Goal: Task Accomplishment & Management: Complete application form

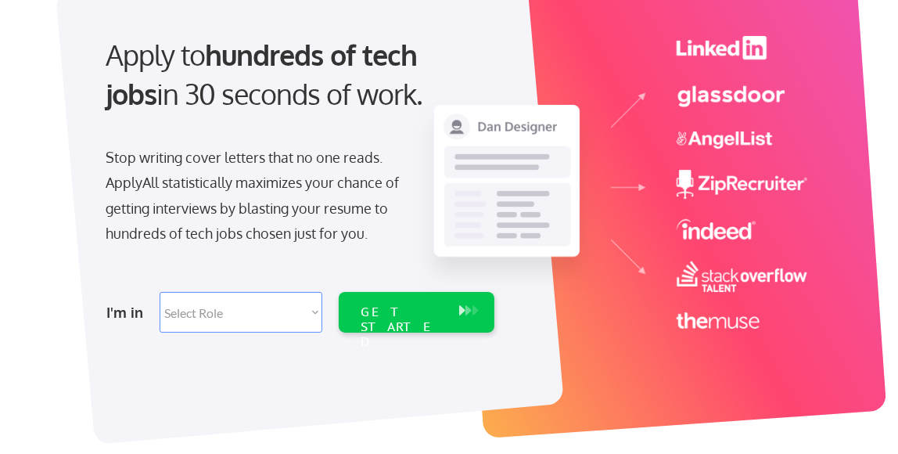
scroll to position [156, 0]
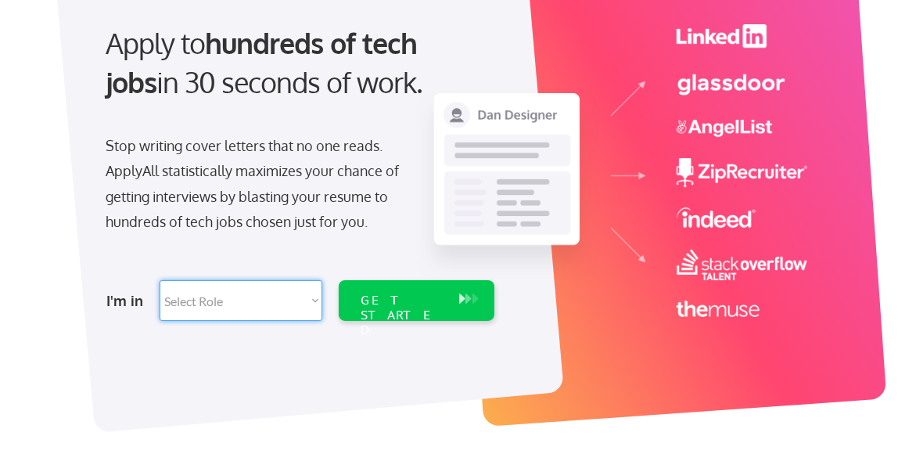
click at [225, 300] on select "Select Role Software Engineering Product Management Customer Success Sales UI/U…" at bounding box center [241, 300] width 163 height 41
select select ""customer_support""
click at [160, 280] on select "Select Role Software Engineering Product Management Customer Success Sales UI/U…" at bounding box center [241, 300] width 163 height 41
select select ""customer_support""
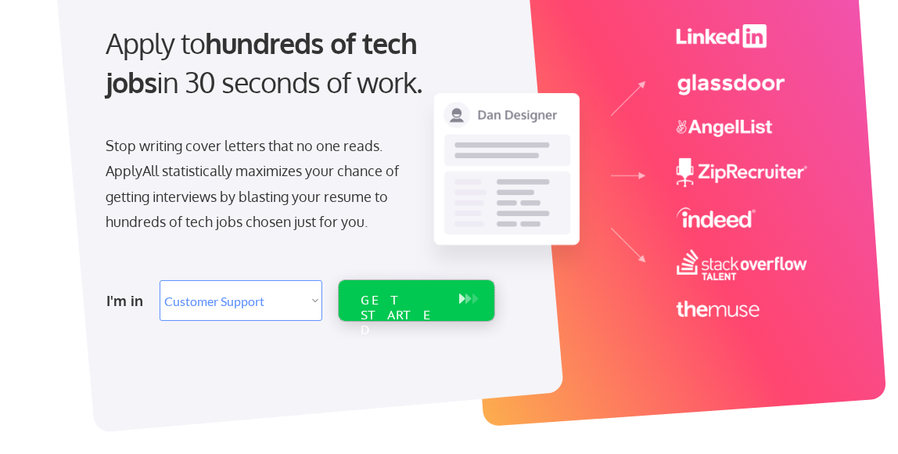
click at [392, 299] on div "GET STARTED" at bounding box center [402, 315] width 83 height 45
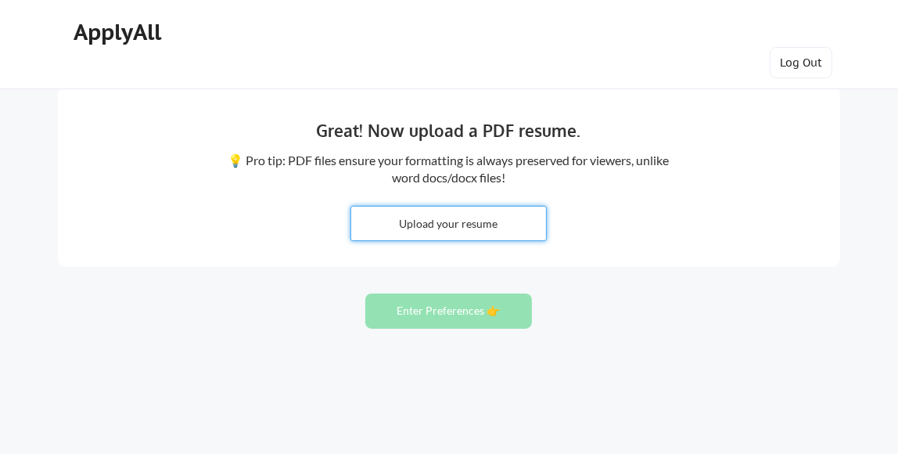
click at [461, 221] on input "file" at bounding box center [448, 224] width 195 height 34
type input "C:\fakepath\October Debra L. Cartier Director Customer Experience.docx"
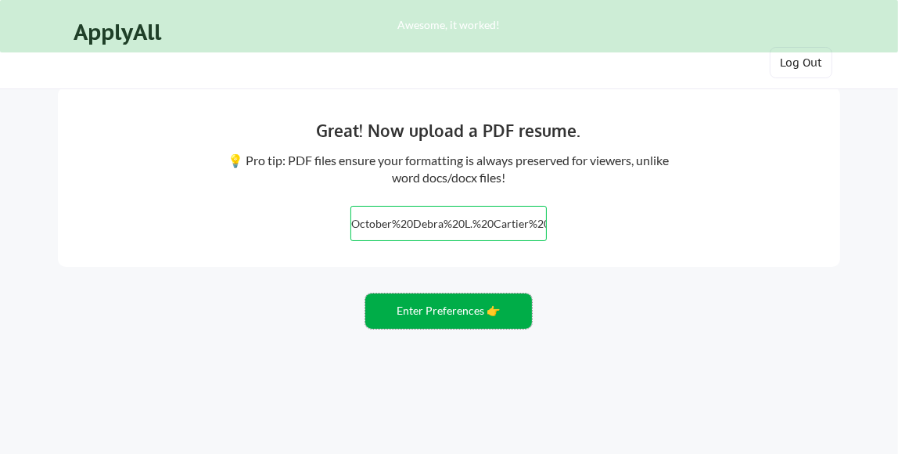
click at [409, 308] on button "Enter Preferences 👉" at bounding box center [448, 310] width 167 height 35
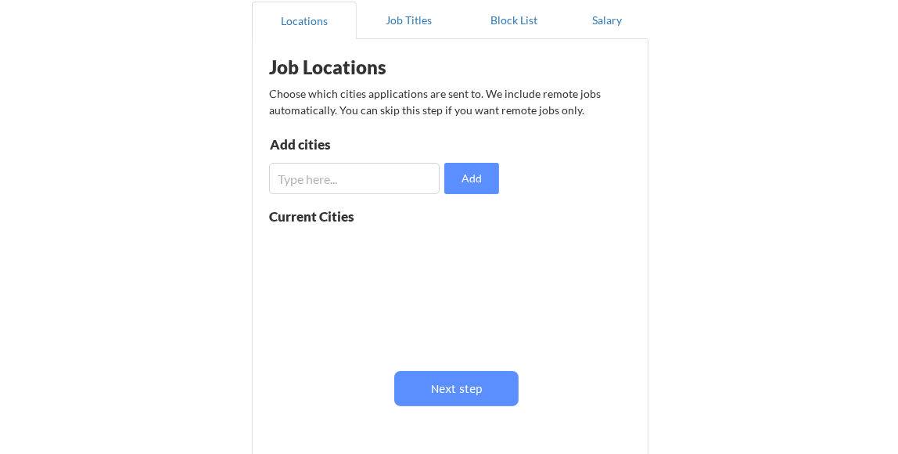
scroll to position [156, 0]
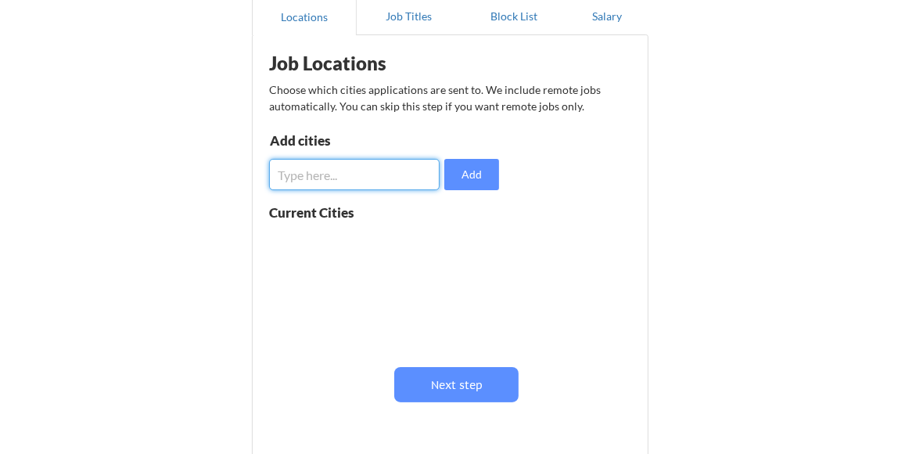
click at [335, 166] on input "input" at bounding box center [354, 174] width 171 height 31
type input "Remote"
click at [488, 169] on button "Add" at bounding box center [471, 174] width 55 height 31
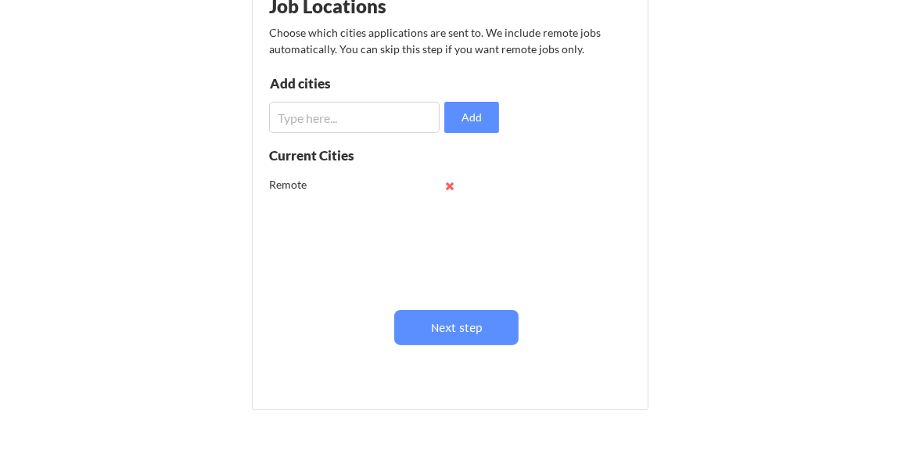
scroll to position [235, 0]
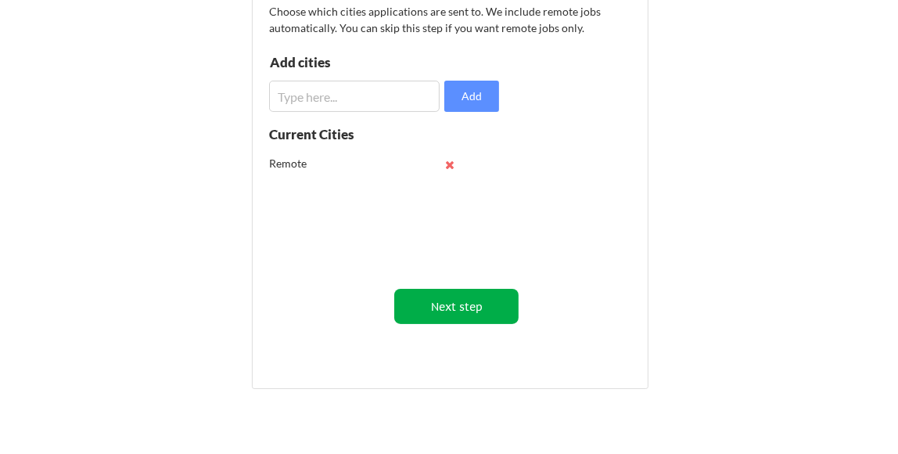
click at [466, 311] on button "Next step" at bounding box center [456, 306] width 124 height 35
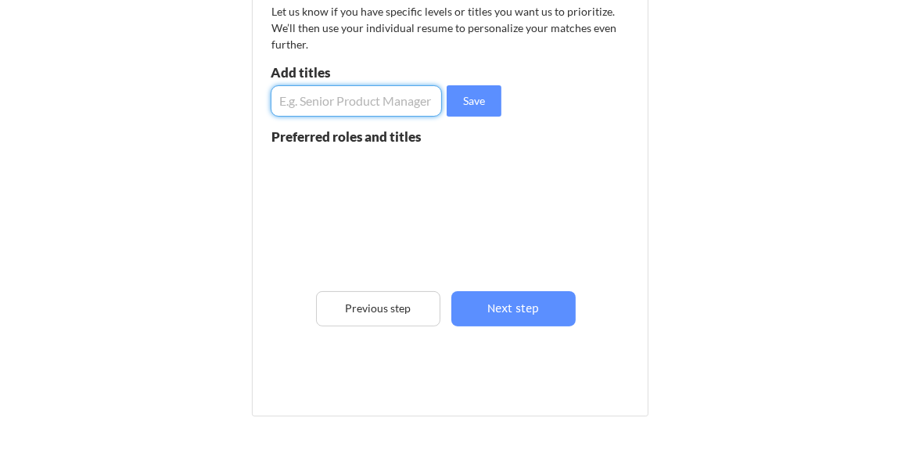
click at [296, 100] on input "input" at bounding box center [356, 100] width 171 height 31
type input "Director Contact Center"
click at [472, 101] on button "Save" at bounding box center [474, 100] width 55 height 31
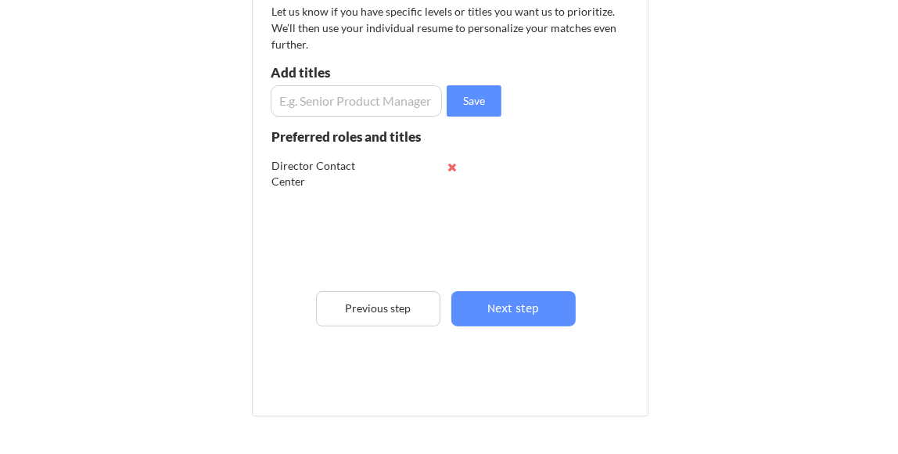
click at [332, 101] on input "input" at bounding box center [356, 100] width 171 height 31
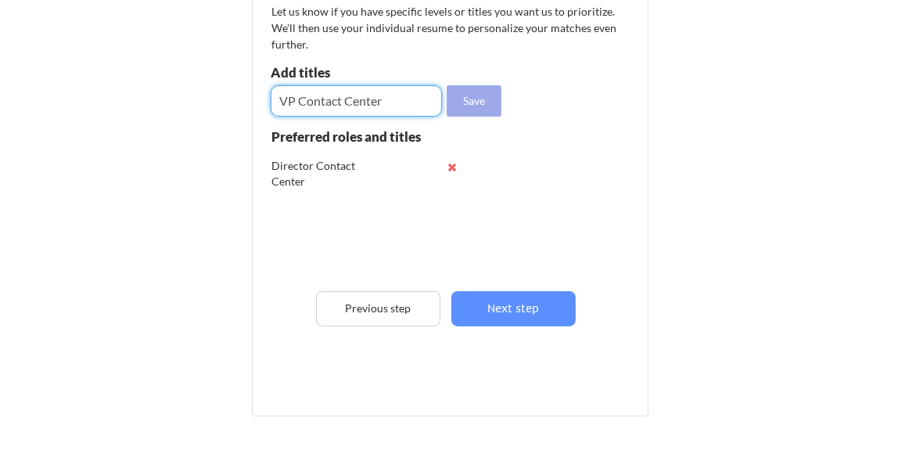
type input "VP Contact Center"
click at [470, 97] on button "Save" at bounding box center [474, 100] width 55 height 31
click at [365, 101] on input "input" at bounding box center [356, 100] width 171 height 31
type input "D"
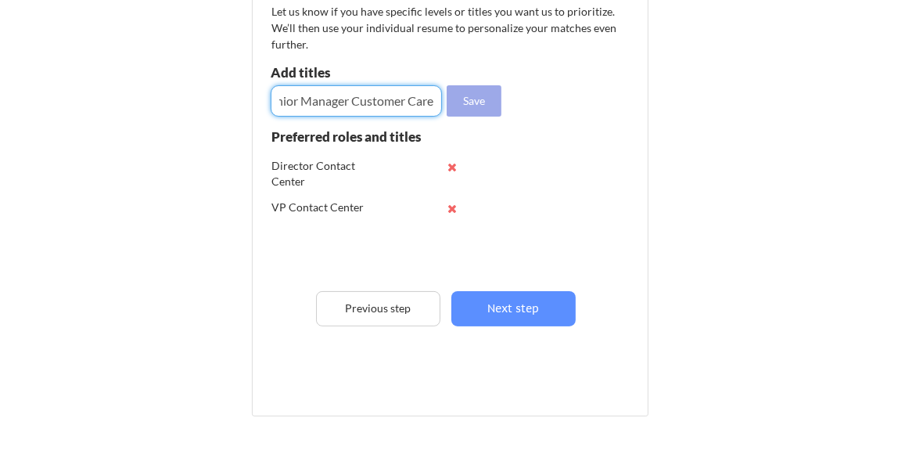
type input "Senior Manager Customer Care"
click at [463, 95] on button "Save" at bounding box center [474, 100] width 55 height 31
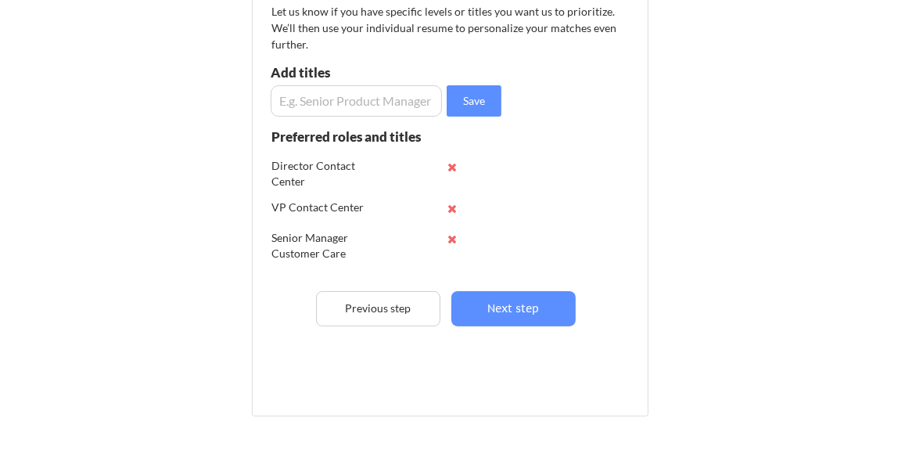
click at [367, 103] on input "input" at bounding box center [356, 100] width 171 height 31
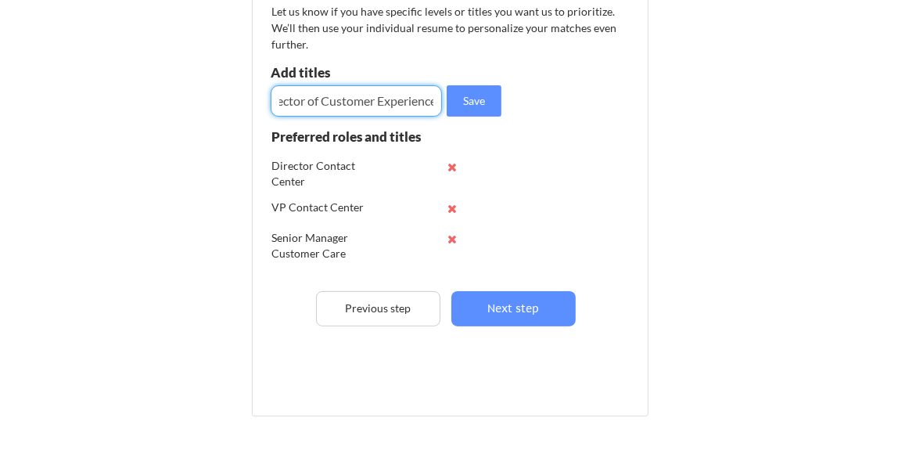
scroll to position [0, 26]
type input "Director of Customer Experience"
click at [482, 101] on button "Save" at bounding box center [474, 100] width 55 height 31
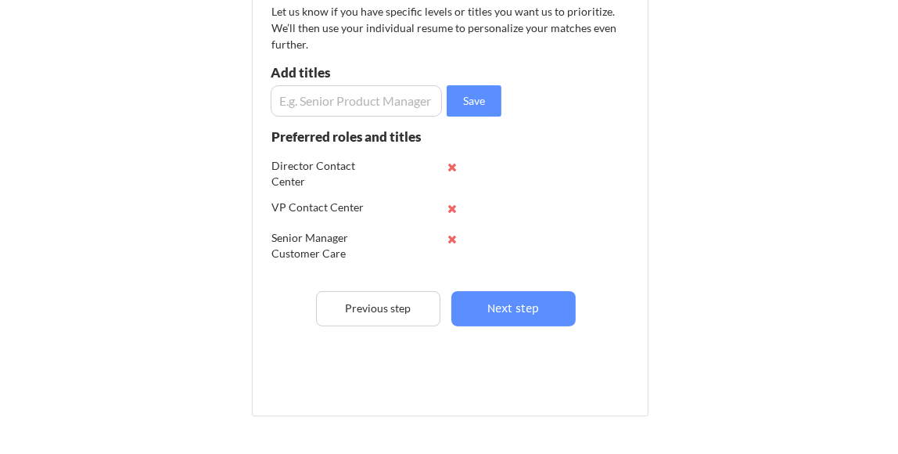
scroll to position [46, 0]
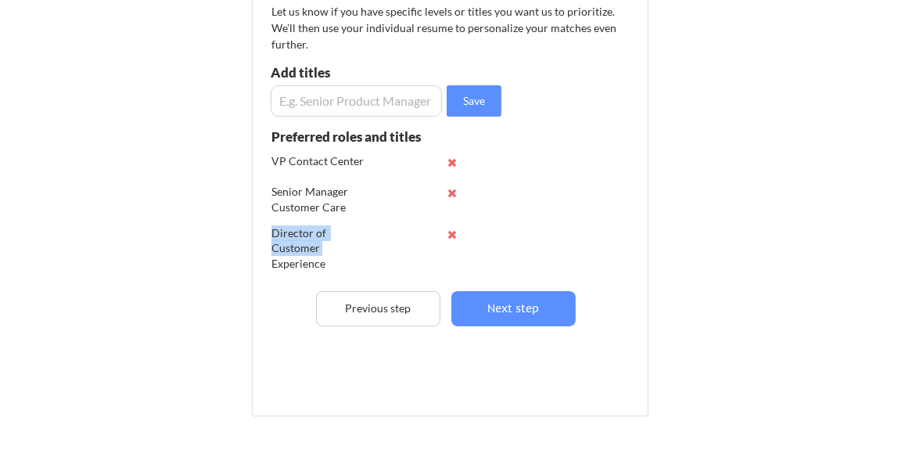
drag, startPoint x: 271, startPoint y: 232, endPoint x: 321, endPoint y: 247, distance: 52.5
click at [321, 247] on div "Director of Customer Experience" at bounding box center [323, 248] width 103 height 46
copy div "Director of Customer"
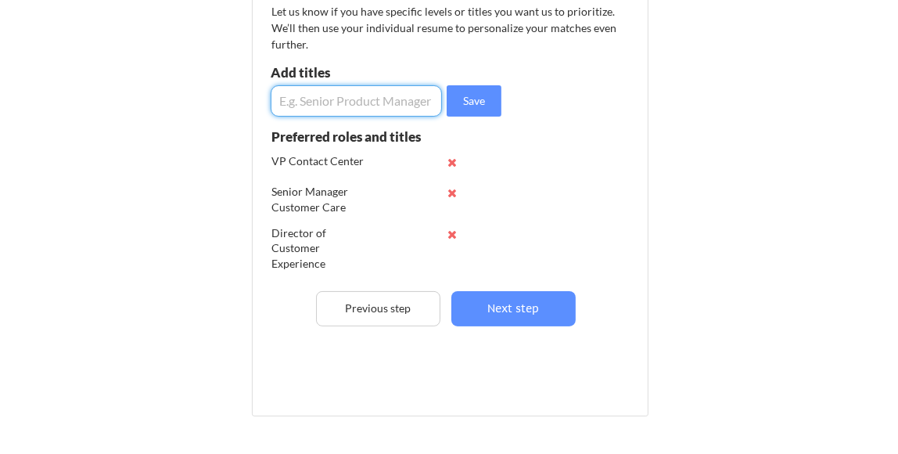
click at [326, 99] on input "input" at bounding box center [356, 100] width 171 height 31
paste input "Director of Customer"
type input "Director of Customer Service"
click at [463, 95] on button "Save" at bounding box center [474, 100] width 55 height 31
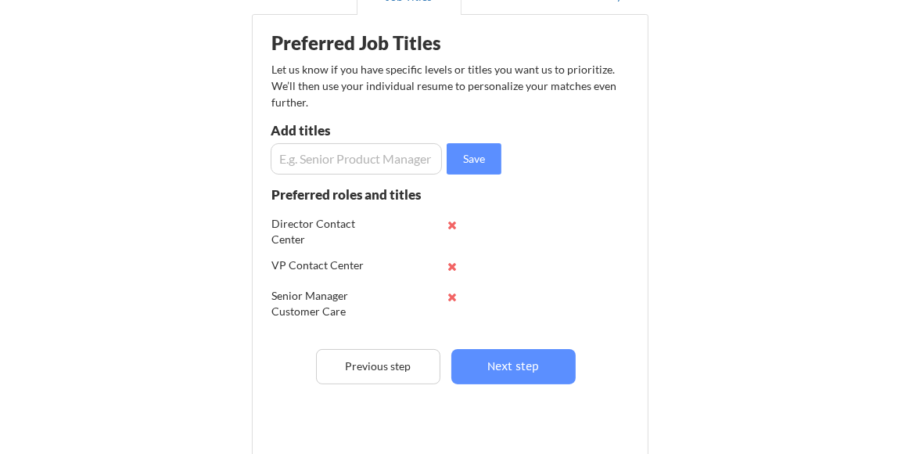
scroll to position [156, 0]
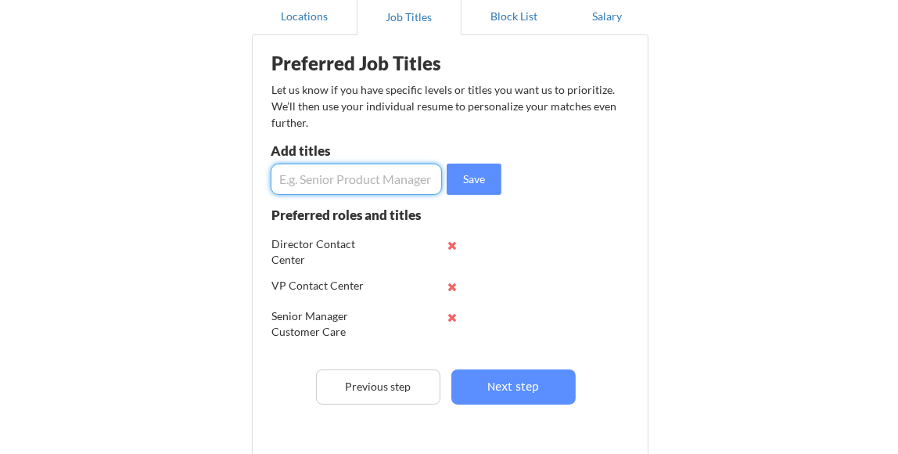
click at [332, 180] on input "input" at bounding box center [356, 179] width 171 height 31
type input "Director of Call Center"
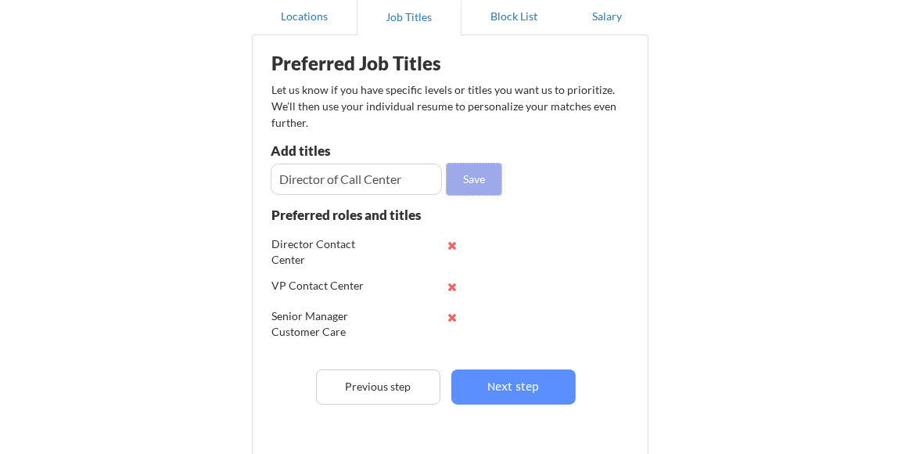
click at [477, 179] on button "Save" at bounding box center [474, 179] width 55 height 31
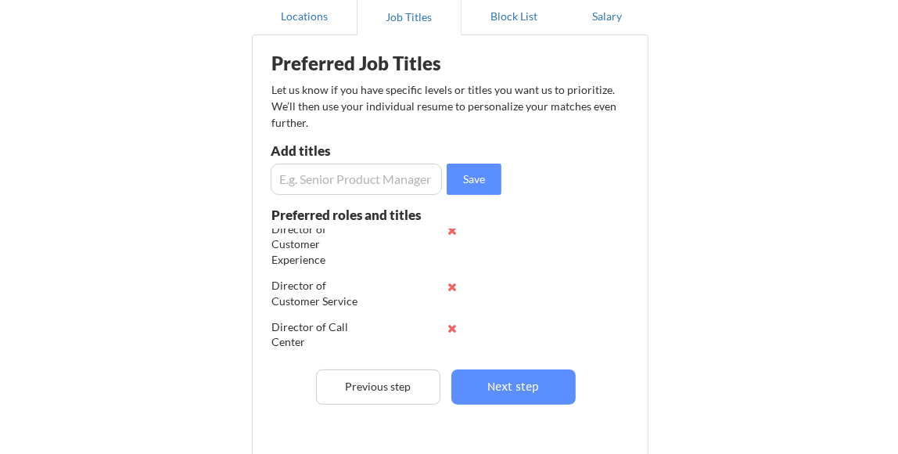
scroll to position [159, 0]
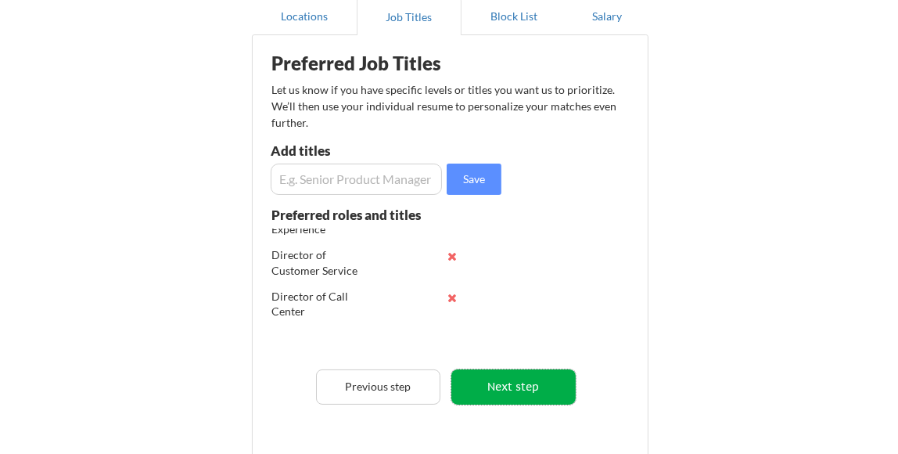
click at [539, 394] on button "Next step" at bounding box center [513, 386] width 124 height 35
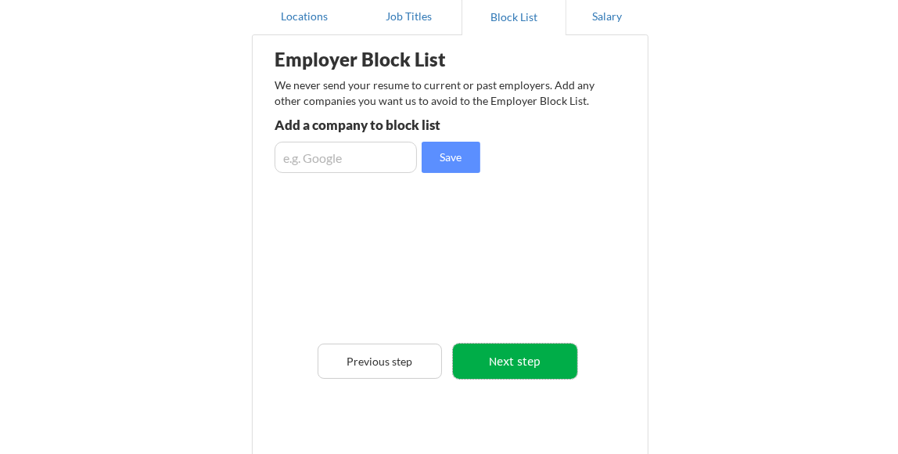
click at [534, 358] on button "Next step" at bounding box center [515, 361] width 124 height 35
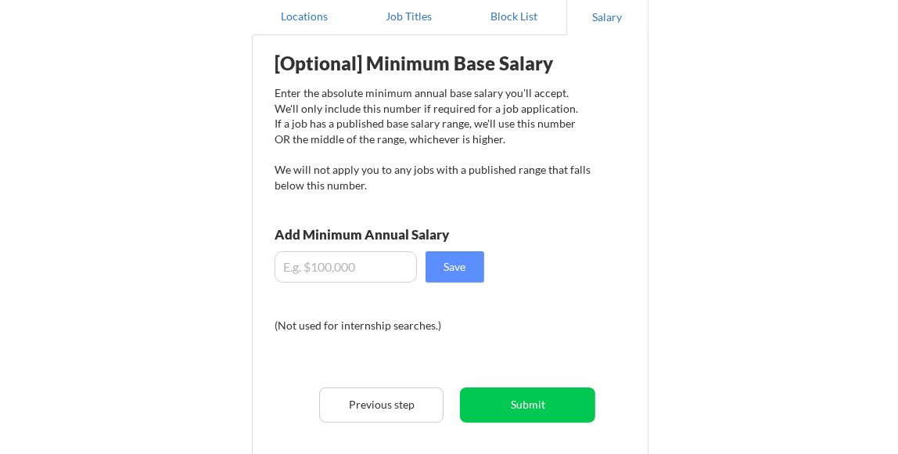
click at [327, 262] on input "input" at bounding box center [346, 266] width 142 height 31
click at [315, 268] on input "input" at bounding box center [346, 266] width 142 height 31
click at [329, 266] on input "input" at bounding box center [346, 266] width 142 height 31
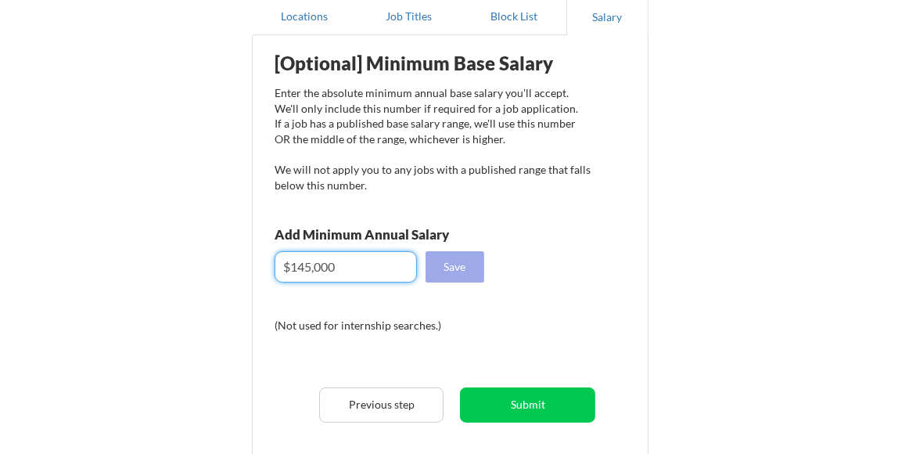
type input "$145,000"
click at [452, 258] on button "Save" at bounding box center [455, 266] width 59 height 31
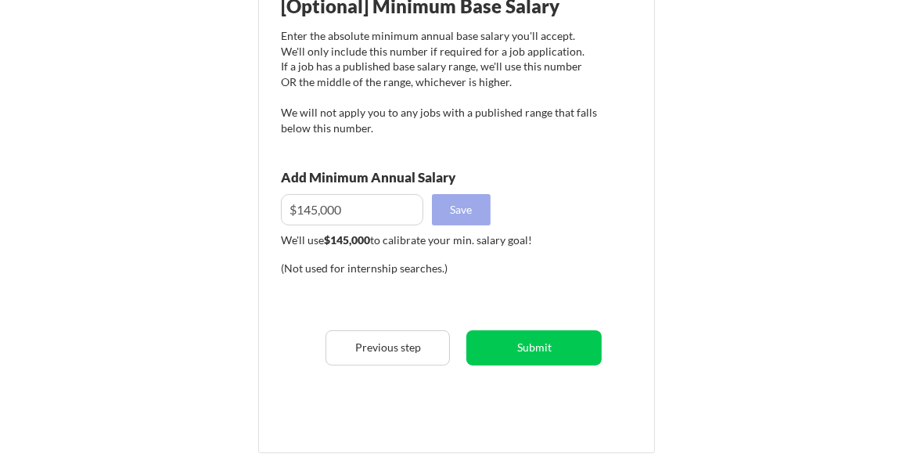
scroll to position [235, 0]
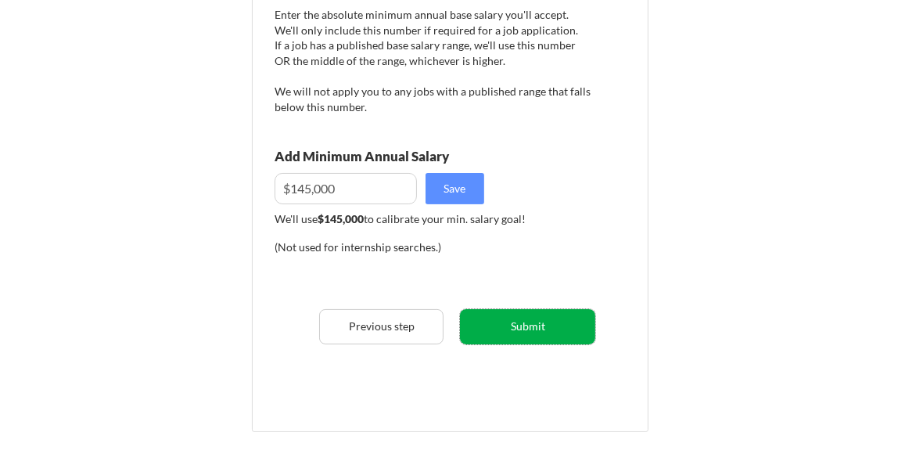
click at [527, 322] on button "Submit" at bounding box center [527, 326] width 135 height 35
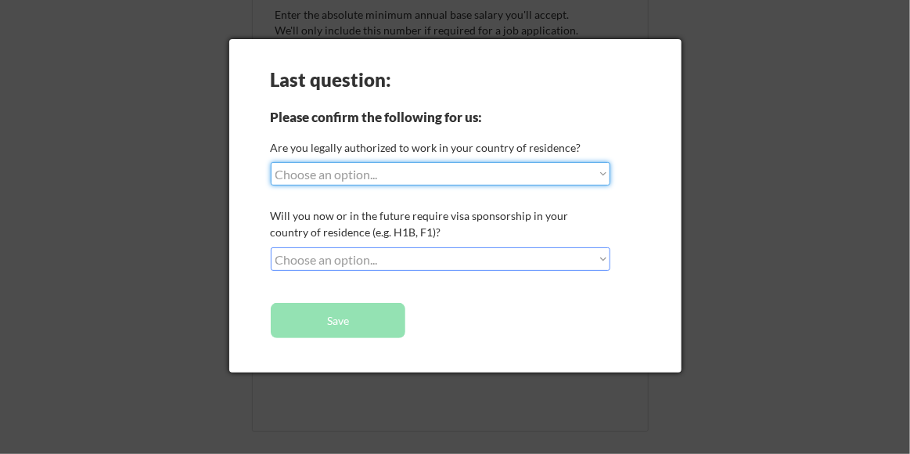
click at [376, 171] on select "Choose an option... Yes, I am a US Citizen Yes, I am a Canadian Citizen Yes, I …" at bounding box center [441, 173] width 340 height 23
select select ""yes__i_am_a_us_citizen""
click at [271, 162] on select "Choose an option... Yes, I am a US Citizen Yes, I am a Canadian Citizen Yes, I …" at bounding box center [441, 173] width 340 height 23
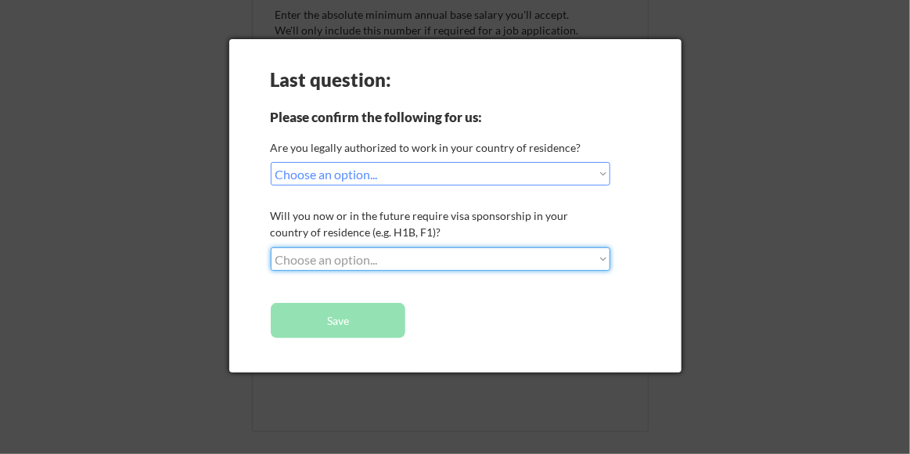
click at [351, 253] on select "Choose an option... No, I will not need sponsorship Yes, I will need sponsorship" at bounding box center [441, 258] width 340 height 23
select select ""no__i_will_not_need_sponsorship""
click at [271, 247] on select "Choose an option... No, I will not need sponsorship Yes, I will need sponsorship" at bounding box center [441, 258] width 340 height 23
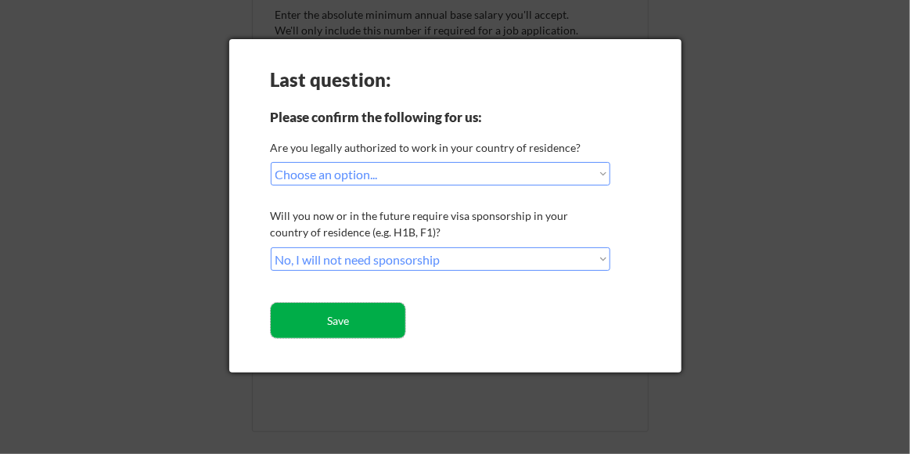
click at [349, 320] on button "Save" at bounding box center [338, 320] width 135 height 35
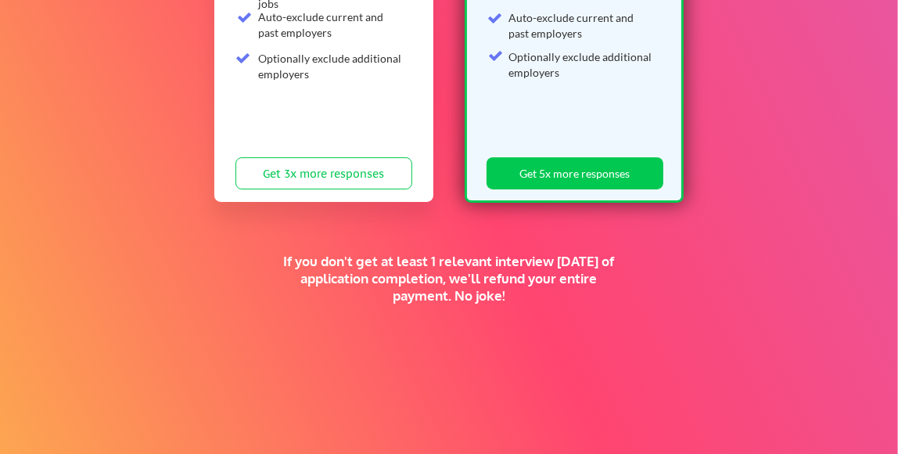
scroll to position [505, 0]
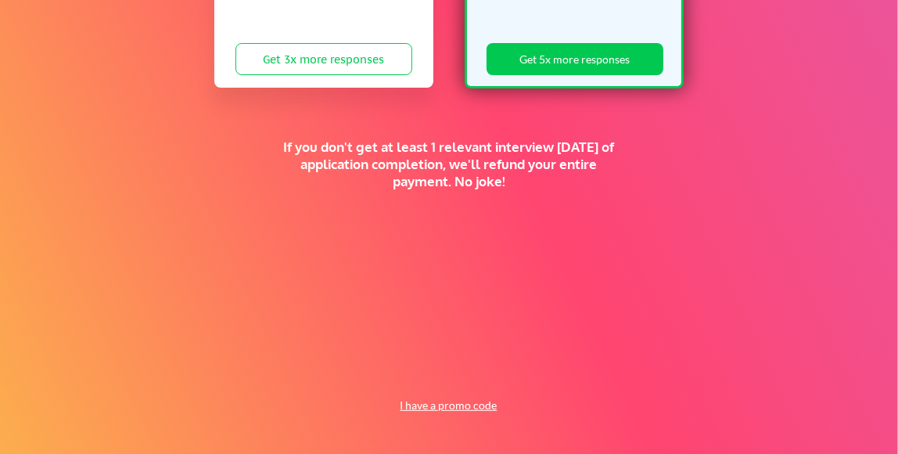
click at [466, 403] on button "I have a promo code" at bounding box center [448, 405] width 115 height 19
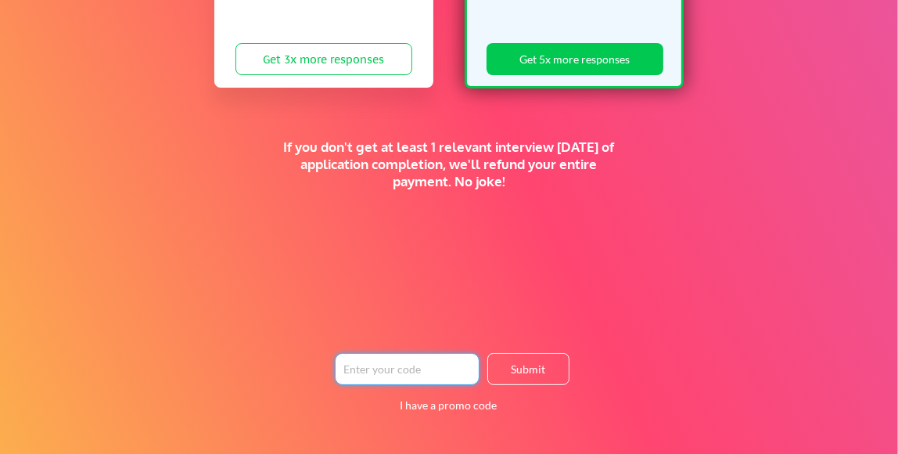
paste input "TIMEISMONEY"
type input "TIMEISMONEY"
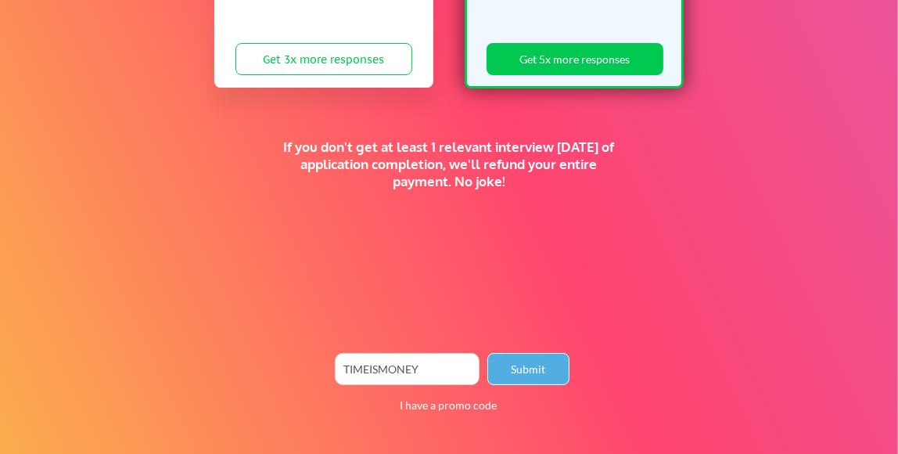
click at [538, 369] on button "Submit" at bounding box center [528, 369] width 82 height 32
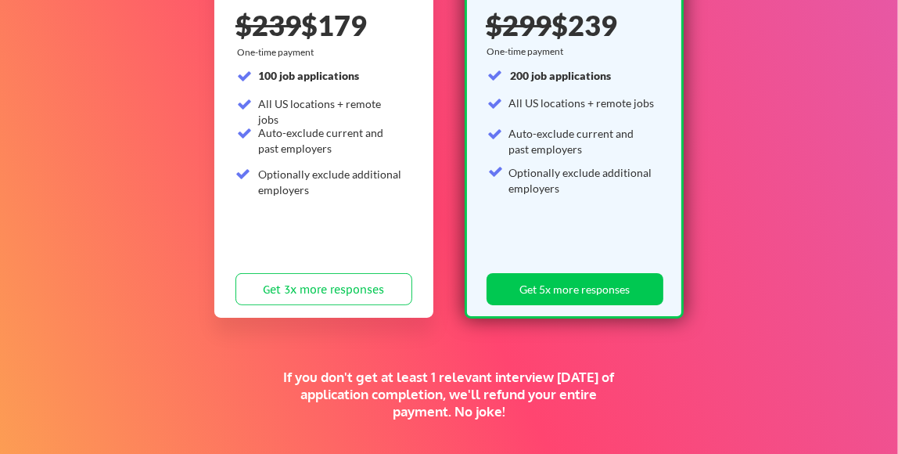
scroll to position [265, 0]
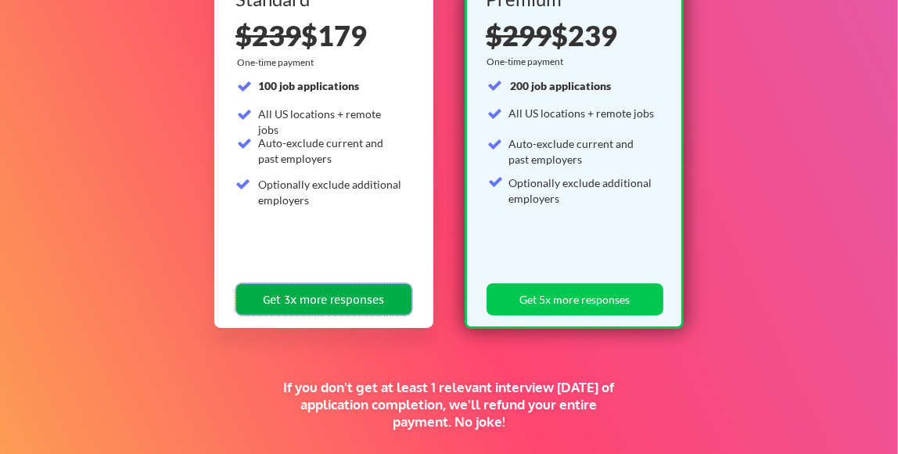
click at [323, 293] on button "Get 3x more responses" at bounding box center [324, 299] width 177 height 32
